Goal: Task Accomplishment & Management: Use online tool/utility

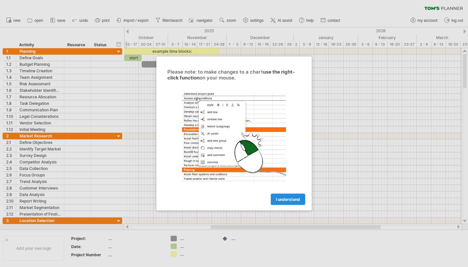
click at [286, 199] on span "I understand" at bounding box center [288, 199] width 24 height 5
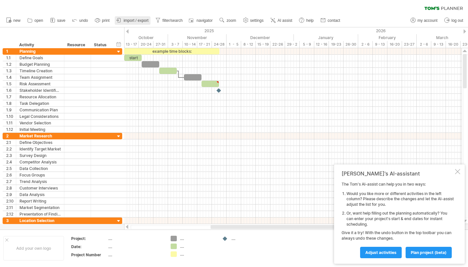
click at [130, 19] on span "import / export" at bounding box center [136, 20] width 25 height 5
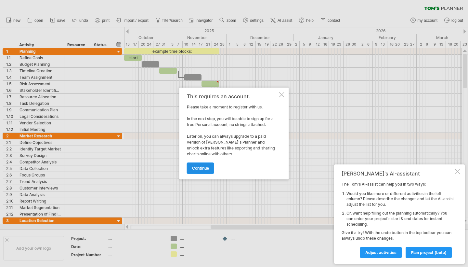
click at [198, 165] on link "continue" at bounding box center [200, 167] width 27 height 11
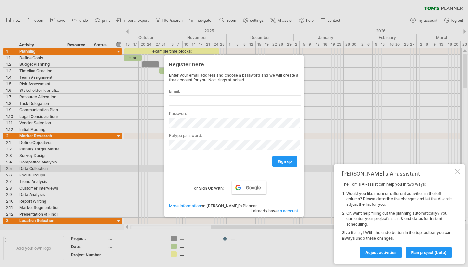
click at [201, 166] on div "sign up" at bounding box center [234, 158] width 130 height 17
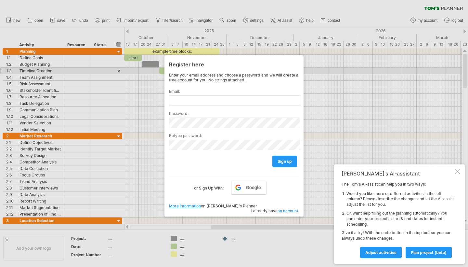
click at [325, 71] on div at bounding box center [234, 133] width 468 height 267
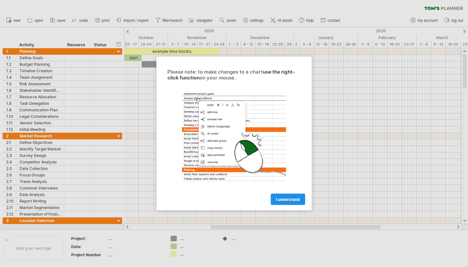
click at [282, 200] on span "I understand" at bounding box center [288, 199] width 24 height 5
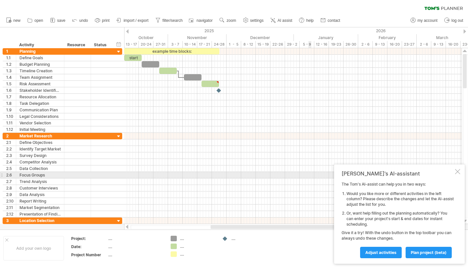
click at [457, 174] on div at bounding box center [457, 171] width 5 height 5
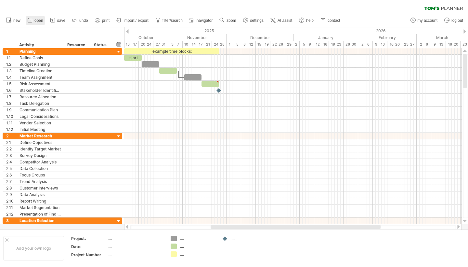
click at [33, 21] on icon at bounding box center [30, 20] width 7 height 7
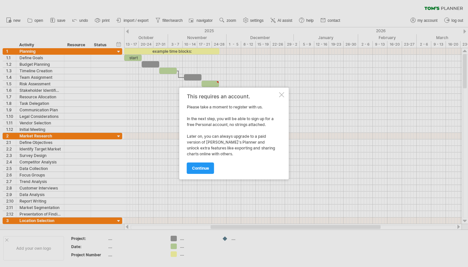
click at [280, 95] on div at bounding box center [281, 94] width 5 height 5
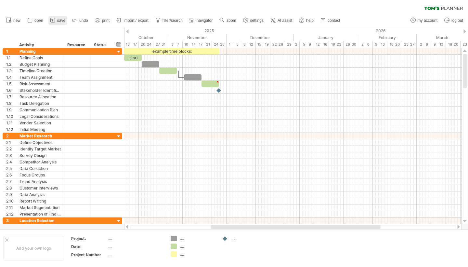
click at [59, 18] on link "save" at bounding box center [57, 20] width 19 height 8
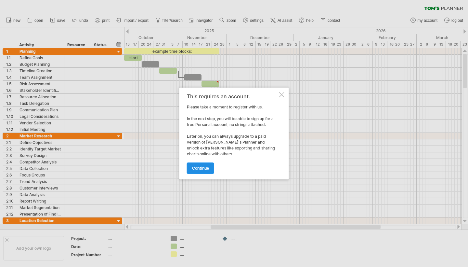
click at [206, 164] on link "continue" at bounding box center [200, 167] width 27 height 11
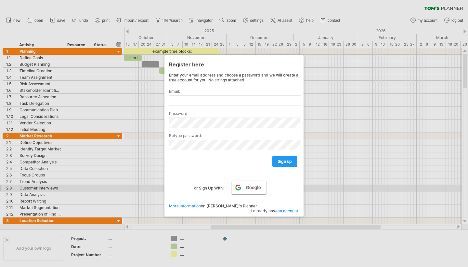
click at [255, 186] on span "Google" at bounding box center [253, 187] width 15 height 5
